Goal: Communication & Community: Answer question/provide support

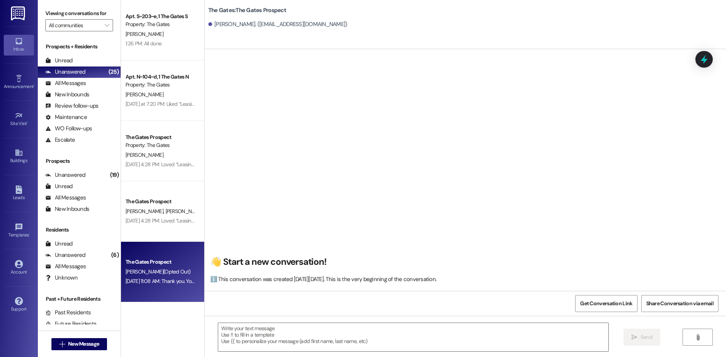
scroll to position [120, 0]
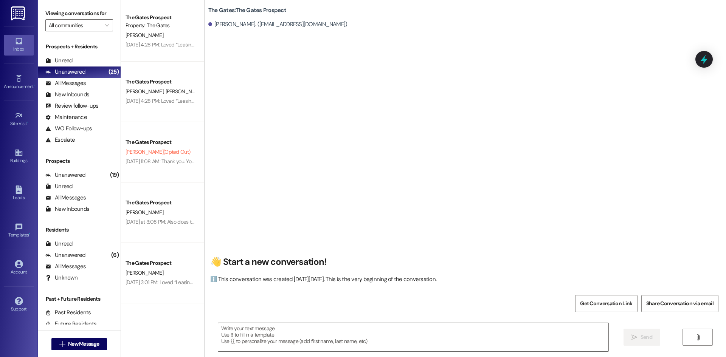
click at [87, 54] on div "Prospects + Residents Unread (0) Unread: Any message you haven't read yet will …" at bounding box center [79, 94] width 83 height 103
click at [81, 82] on div "All Messages" at bounding box center [65, 83] width 40 height 8
click at [92, 69] on div "Unanswered (25)" at bounding box center [79, 72] width 83 height 11
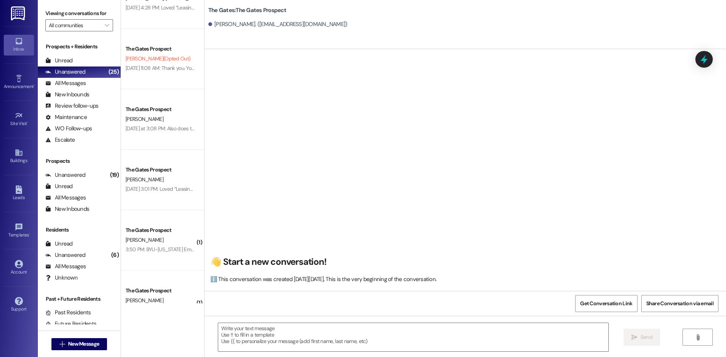
scroll to position [241, 0]
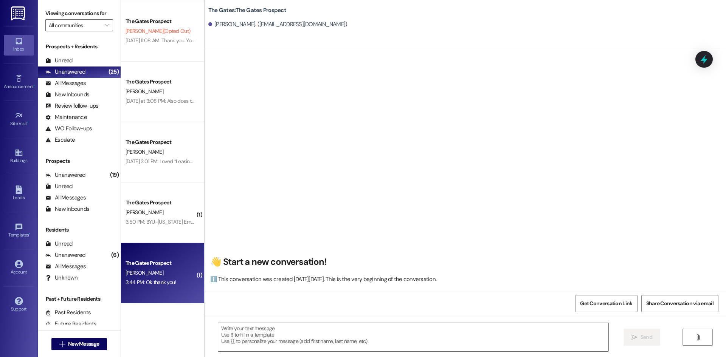
click at [152, 279] on div "3:44 PM: Ok thank you! 3:44 PM: Ok thank you!" at bounding box center [150, 282] width 51 height 7
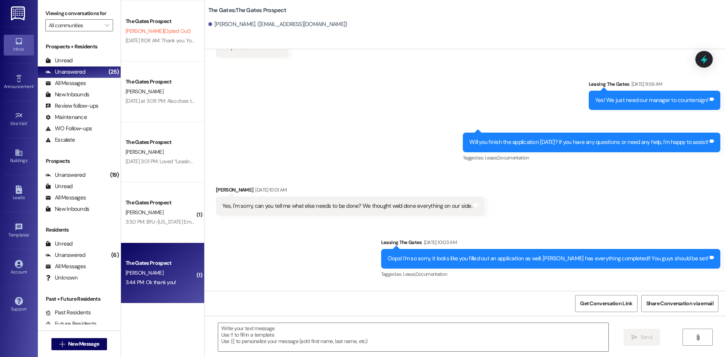
scroll to position [1780, 0]
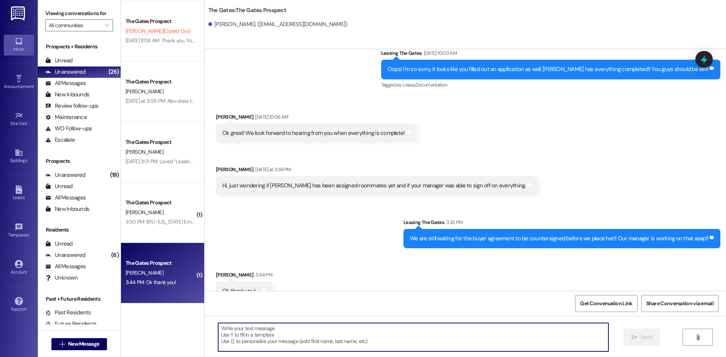
click at [269, 333] on textarea at bounding box center [413, 337] width 390 height 28
type textarea "Just so you know I put her with other Freshman!"
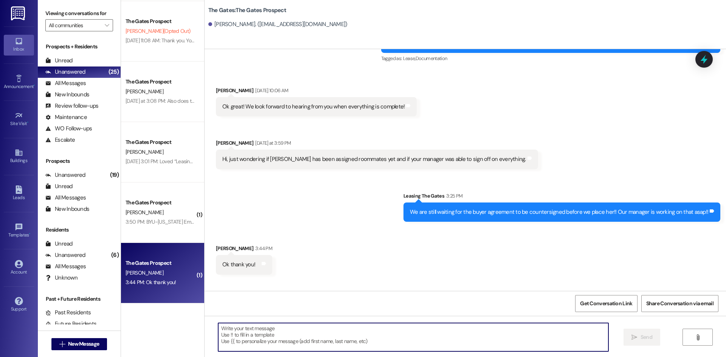
scroll to position [1833, 0]
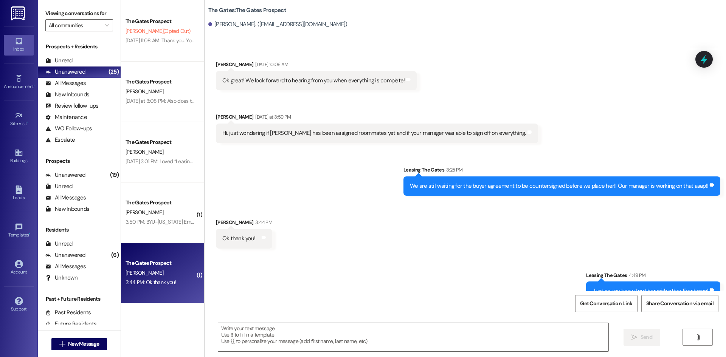
click at [131, 224] on div "3:50 PM: BYU-[US_STATE] Email Address [EMAIL_ADDRESS][DOMAIN_NAME] 3:50 PM: [GE…" at bounding box center [210, 221] width 170 height 7
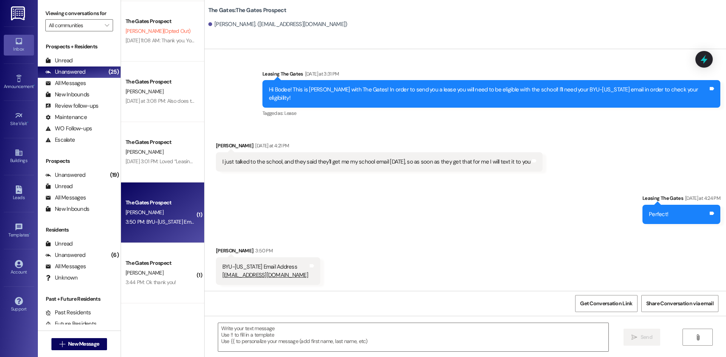
scroll to position [119, 0]
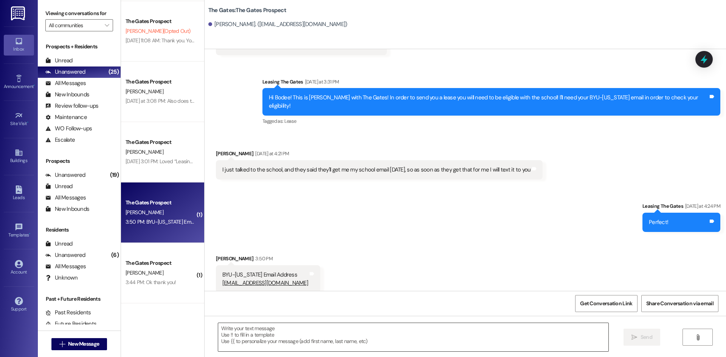
click at [233, 341] on textarea at bounding box center [413, 337] width 390 height 28
drag, startPoint x: 268, startPoint y: 274, endPoint x: 215, endPoint y: 274, distance: 53.3
click at [216, 274] on div "BYU-[US_STATE] Email Address [EMAIL_ADDRESS][DOMAIN_NAME] Tags and notes" at bounding box center [268, 279] width 104 height 28
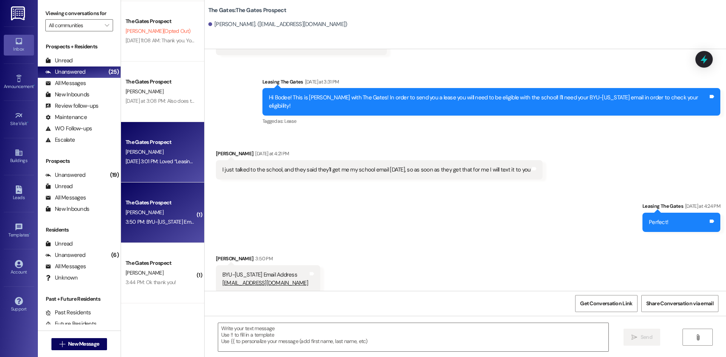
click at [149, 164] on div "[DATE] 3:01 PM: Loved “Leasing The Gates (The Gates): You are totally okay! It …" at bounding box center [244, 161] width 239 height 7
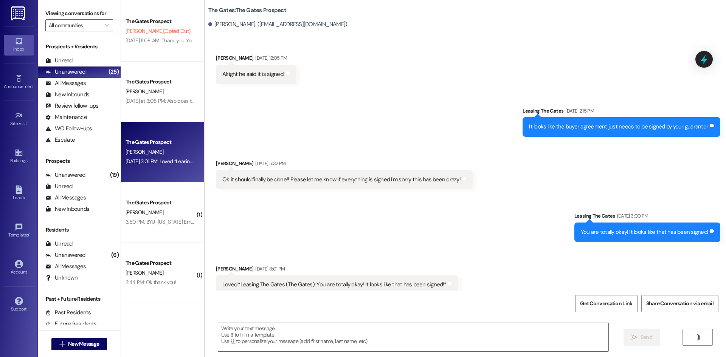
scroll to position [424, 0]
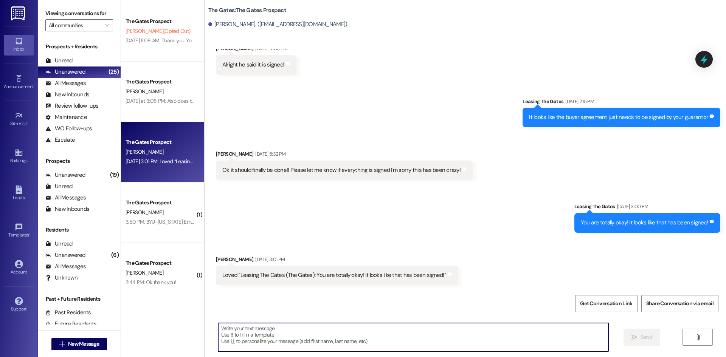
click at [221, 328] on textarea at bounding box center [413, 337] width 390 height 28
type textarea ":))"
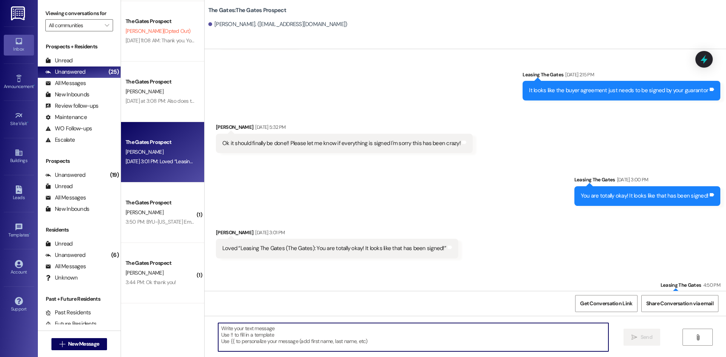
scroll to position [477, 0]
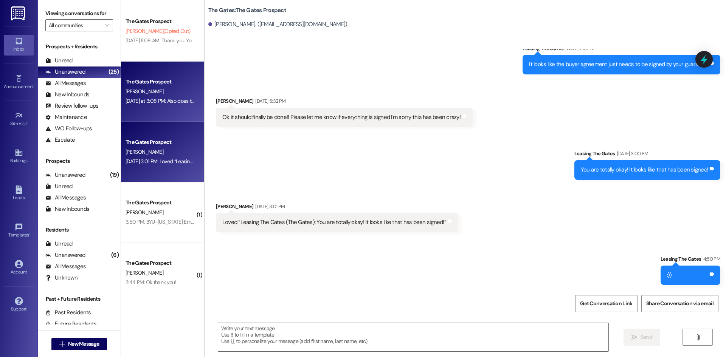
click at [150, 104] on div "[DATE] at 3:08 PM: Also does that price include the cheaper price because I sig…" at bounding box center [236, 101] width 222 height 7
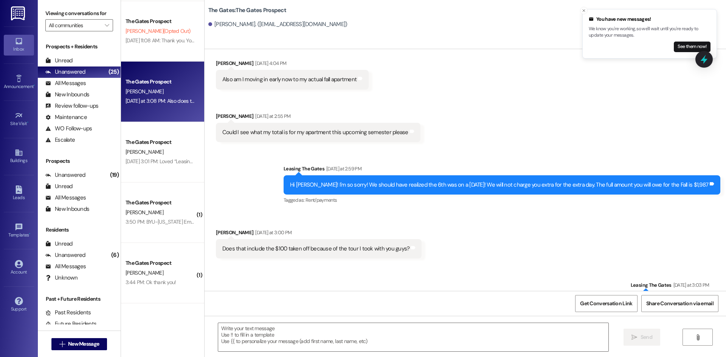
scroll to position [1885, 0]
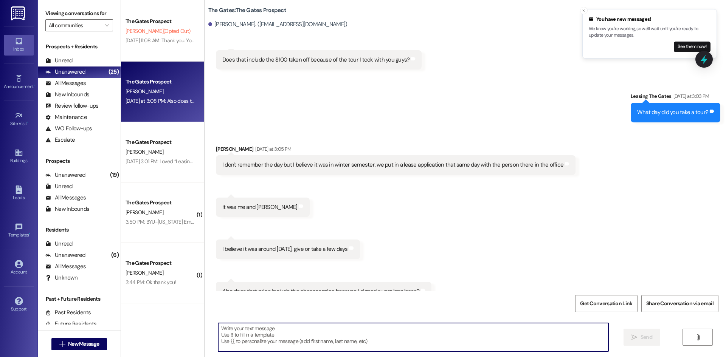
click at [232, 338] on textarea at bounding box center [413, 337] width 390 height 28
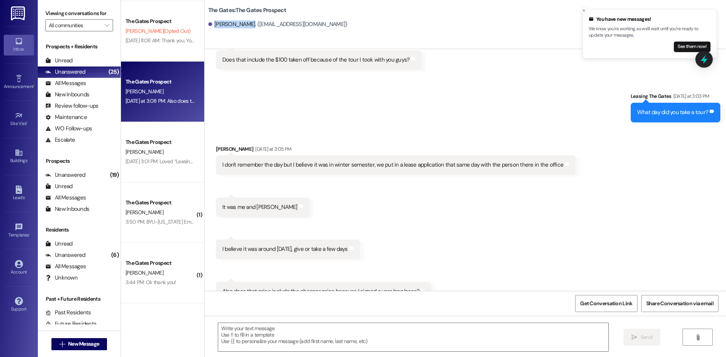
drag, startPoint x: 239, startPoint y: 26, endPoint x: 209, endPoint y: 26, distance: 29.5
click at [209, 26] on div "[PERSON_NAME]. ([EMAIL_ADDRESS][DOMAIN_NAME])" at bounding box center [277, 24] width 139 height 8
copy div "[PERSON_NAME]"
click at [244, 336] on textarea at bounding box center [413, 337] width 390 height 28
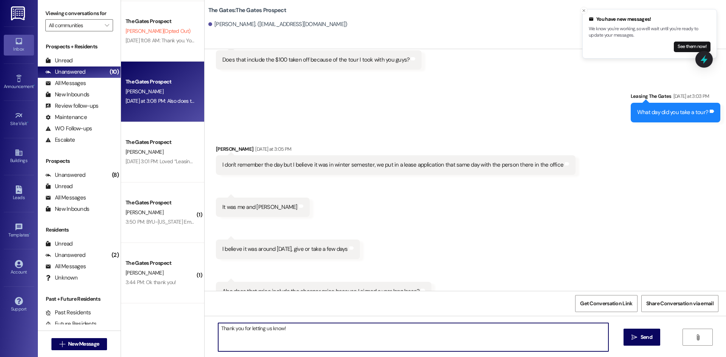
type textarea "Thank you for letting us know!"
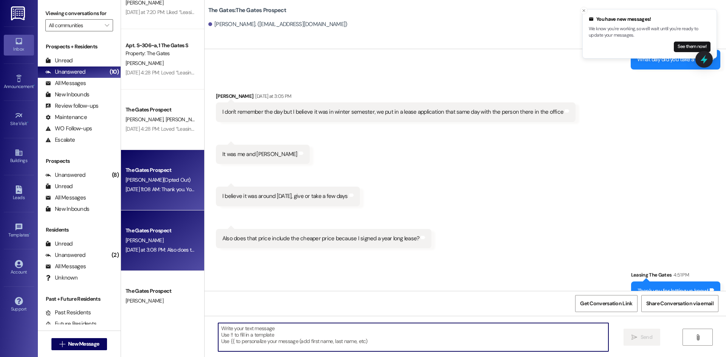
scroll to position [52, 0]
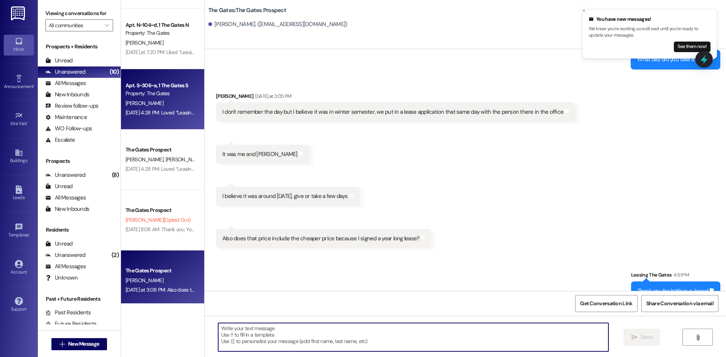
click at [157, 102] on div "[PERSON_NAME]" at bounding box center [160, 103] width 71 height 9
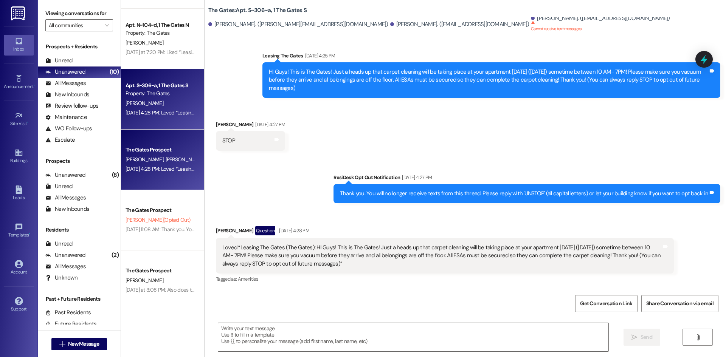
scroll to position [151, 0]
drag, startPoint x: 291, startPoint y: 161, endPoint x: 288, endPoint y: 158, distance: 4.3
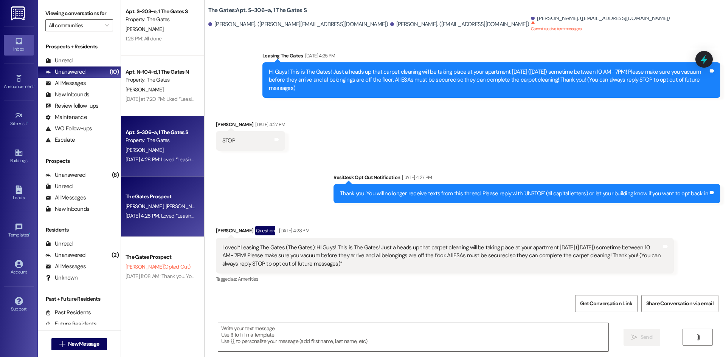
scroll to position [0, 0]
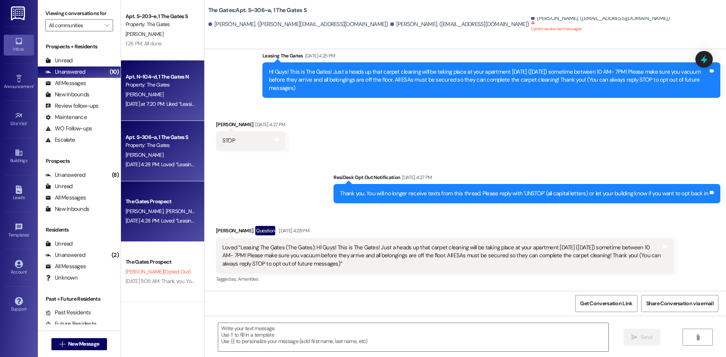
click at [152, 102] on div "[DATE] at 7:20 PM: Liked “Leasing The Gates (The Gates): Hi [PERSON_NAME]! At t…" at bounding box center [361, 104] width 472 height 7
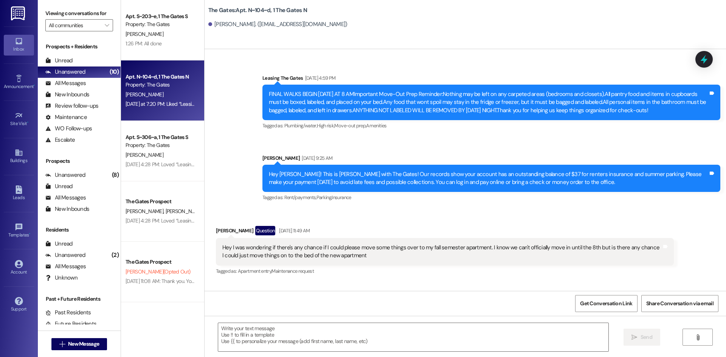
scroll to position [22727, 0]
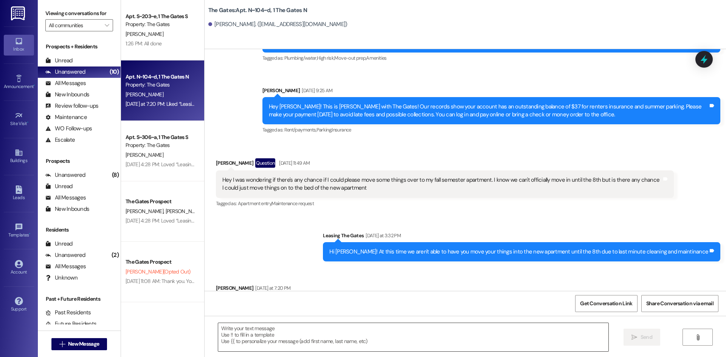
click at [262, 340] on textarea at bounding box center [413, 337] width 390 height 28
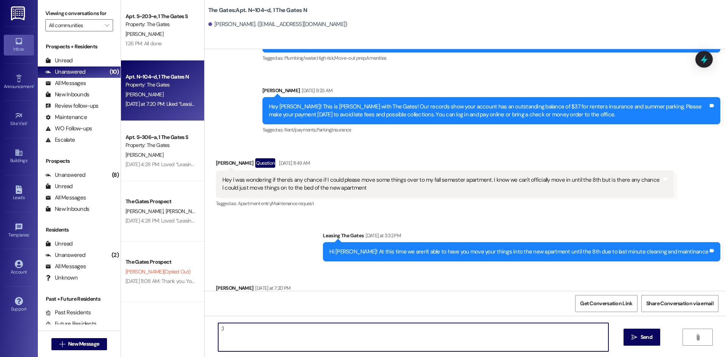
type textarea ":))"
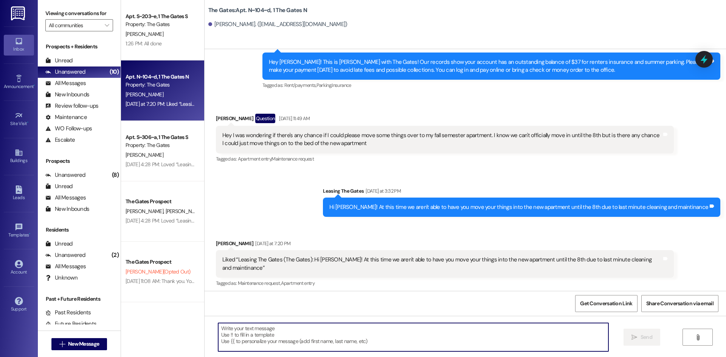
scroll to position [22779, 0]
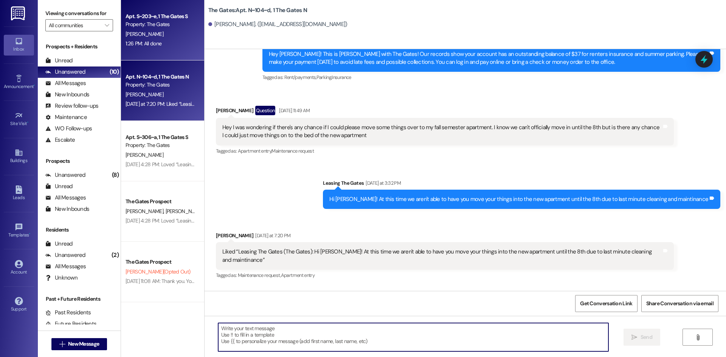
click at [125, 40] on div "1:26 PM: All done 1:26 PM: All done" at bounding box center [143, 43] width 36 height 7
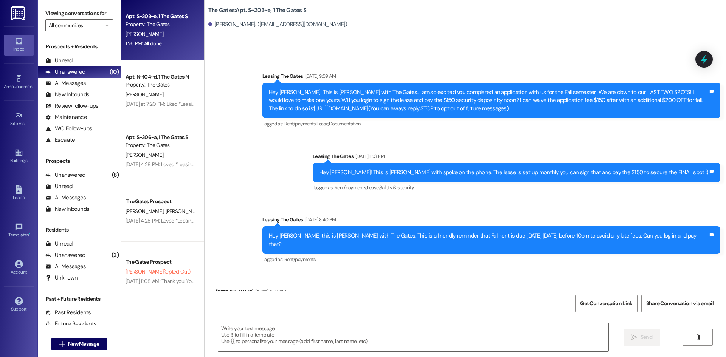
click at [247, 331] on textarea at bounding box center [413, 337] width 390 height 28
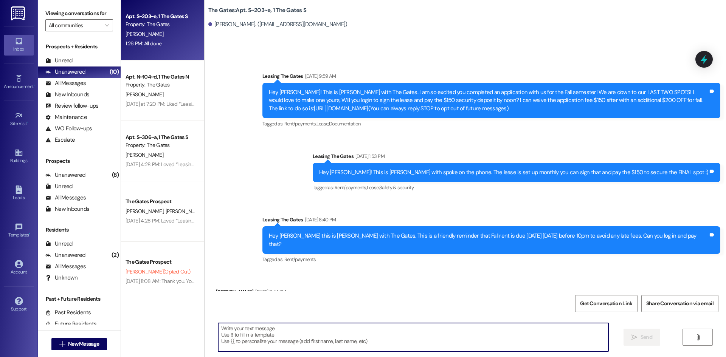
scroll to position [39721, 0]
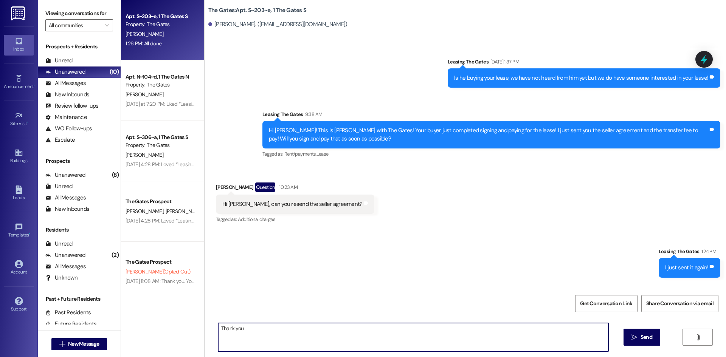
type textarea "Thank you!"
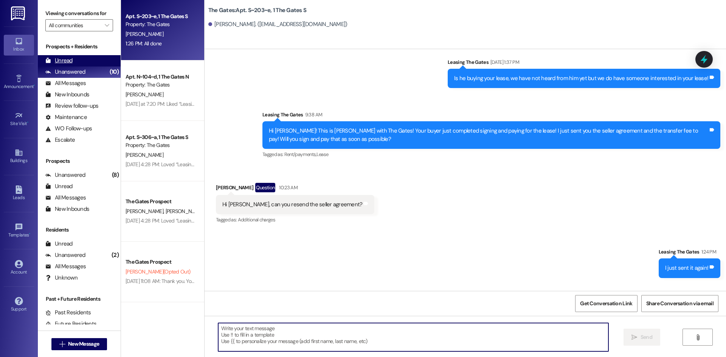
click at [93, 61] on div "Unread (0)" at bounding box center [79, 60] width 83 height 11
